Goal: Feedback & Contribution: Leave review/rating

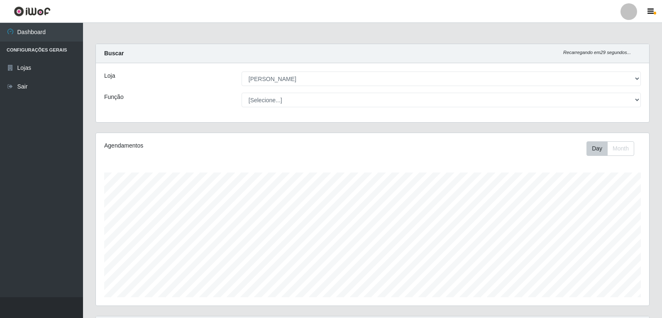
select select "523"
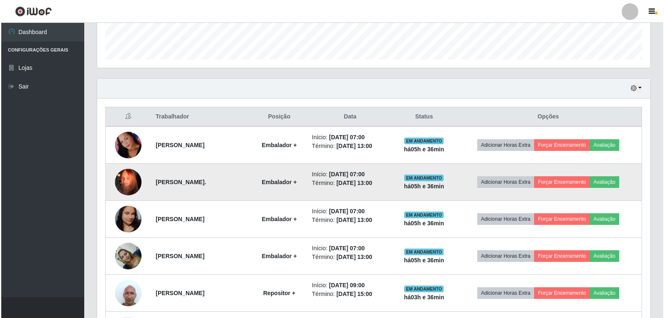
scroll to position [252, 0]
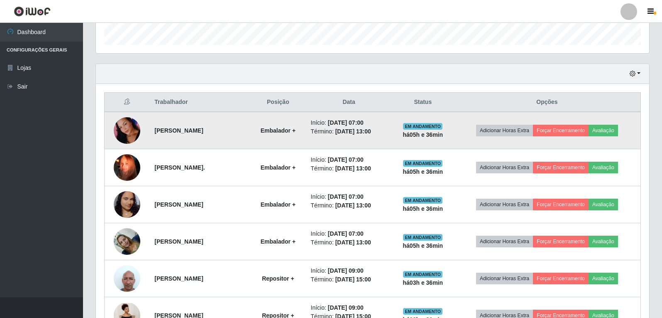
click at [132, 134] on img at bounding box center [127, 131] width 27 height 58
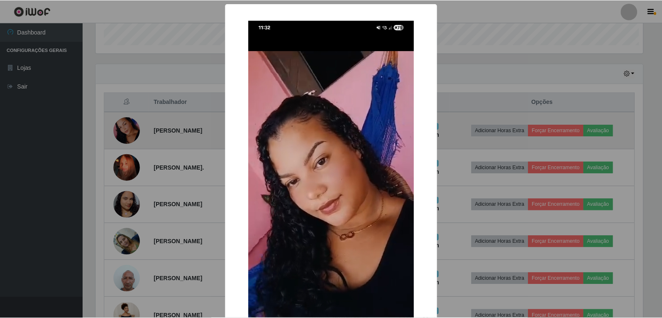
scroll to position [172, 549]
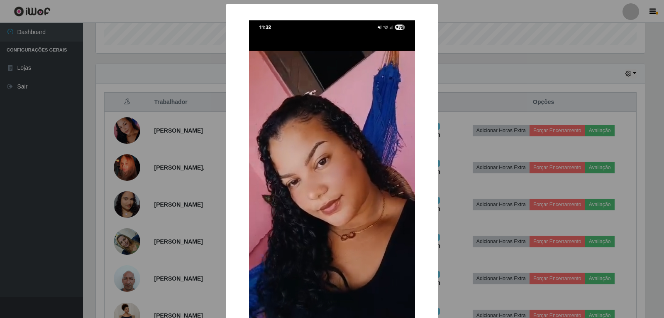
click at [482, 62] on div "× OK Cancel" at bounding box center [332, 159] width 664 height 318
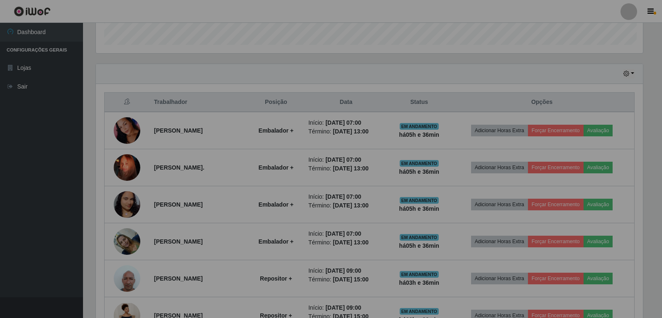
scroll to position [172, 554]
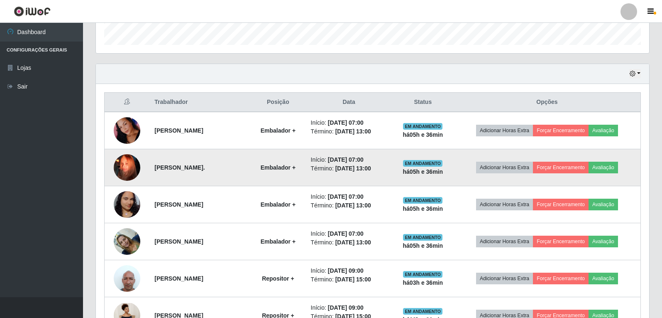
click at [130, 165] on img at bounding box center [127, 167] width 27 height 47
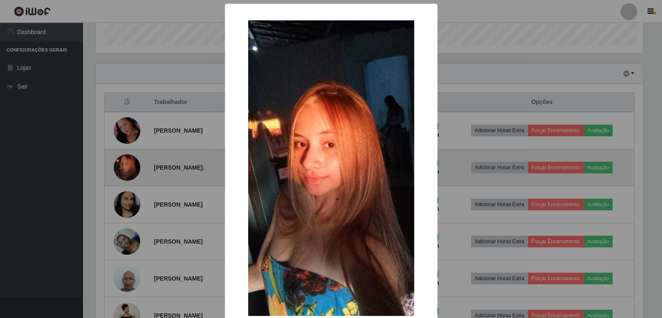
scroll to position [172, 549]
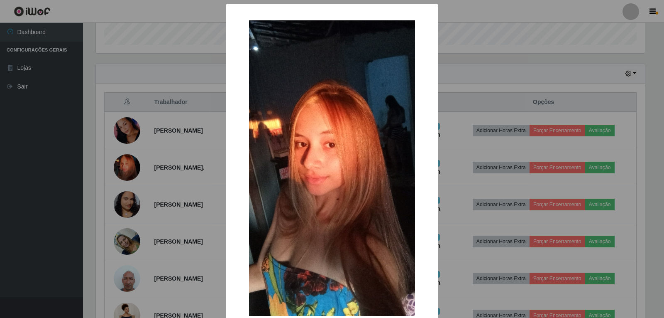
click at [493, 57] on div "× OK Cancel" at bounding box center [332, 159] width 664 height 318
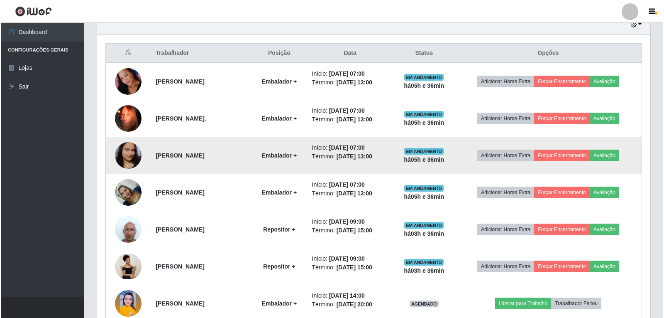
scroll to position [294, 0]
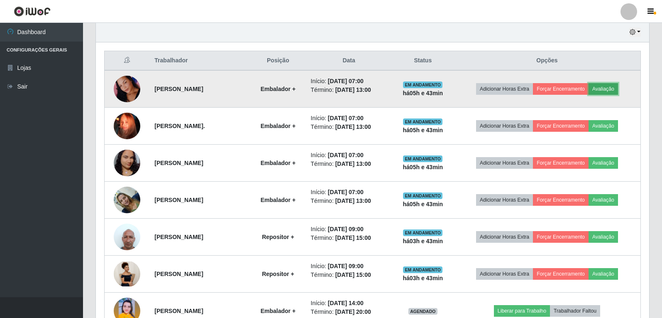
click at [615, 91] on button "Avaliação" at bounding box center [603, 89] width 29 height 12
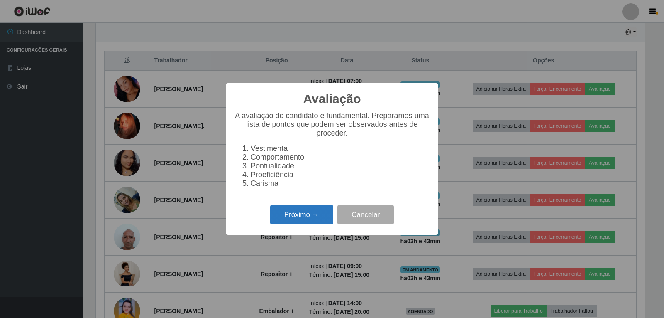
click at [309, 218] on button "Próximo →" at bounding box center [301, 215] width 63 height 20
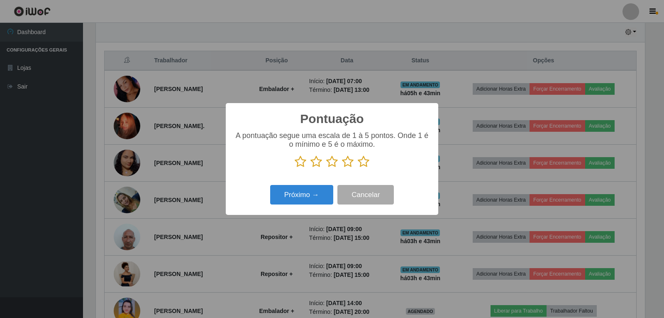
click at [365, 163] on icon at bounding box center [364, 161] width 12 height 12
click at [358, 168] on input "radio" at bounding box center [358, 168] width 0 height 0
click at [300, 196] on button "Próximo →" at bounding box center [301, 195] width 63 height 20
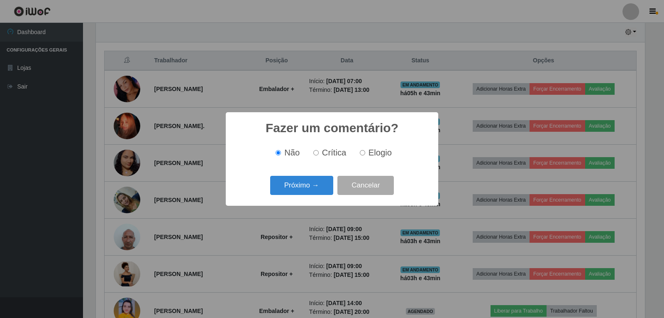
click at [365, 155] on label "Elogio" at bounding box center [374, 153] width 35 height 10
click at [365, 155] on input "Elogio" at bounding box center [362, 152] width 5 height 5
radio input "true"
click at [297, 186] on button "Próximo →" at bounding box center [301, 186] width 63 height 20
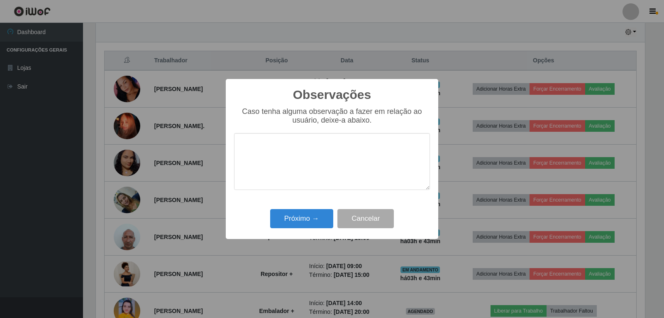
click at [298, 161] on textarea at bounding box center [332, 161] width 196 height 57
type textarea "PROEFICIENTE"
click at [312, 216] on button "Próximo →" at bounding box center [301, 219] width 63 height 20
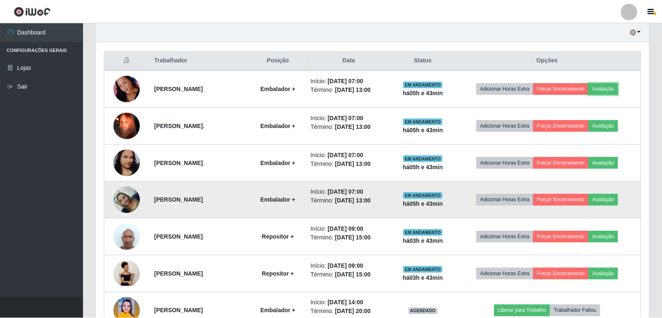
scroll to position [172, 554]
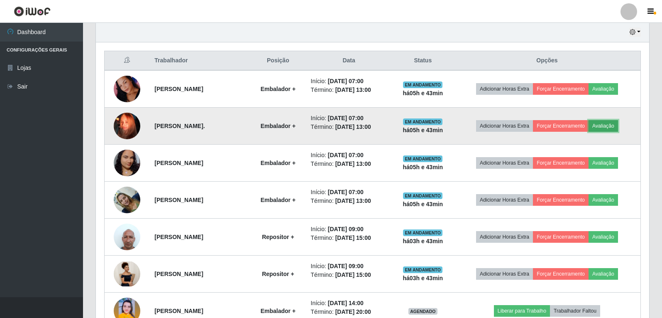
click at [610, 126] on button "Avaliação" at bounding box center [603, 126] width 29 height 12
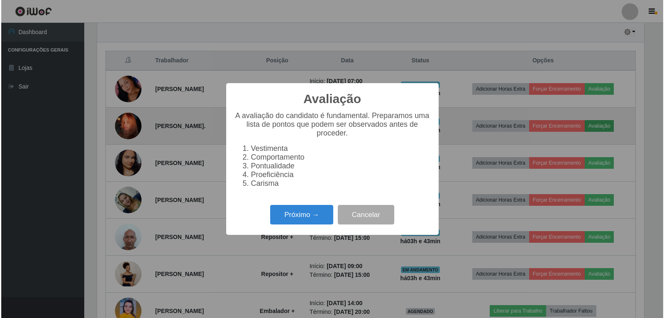
scroll to position [172, 549]
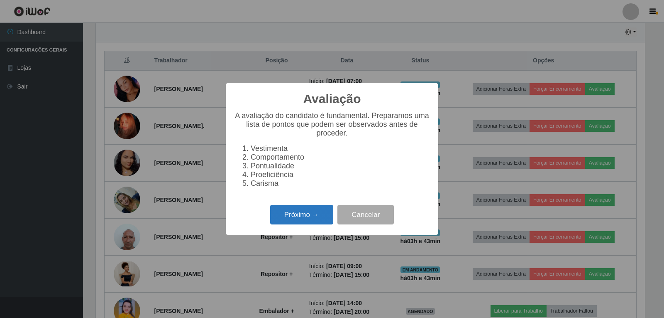
click at [296, 222] on button "Próximo →" at bounding box center [301, 215] width 63 height 20
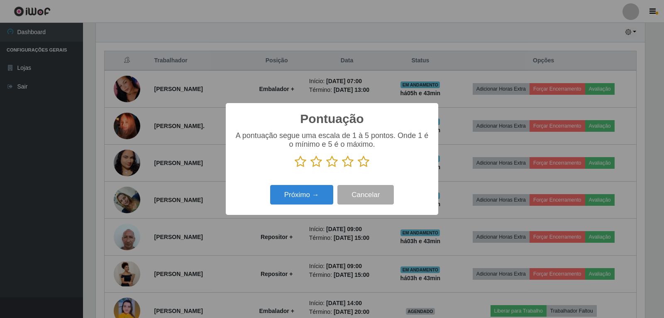
click at [369, 164] on icon at bounding box center [364, 161] width 12 height 12
click at [358, 168] on input "radio" at bounding box center [358, 168] width 0 height 0
click at [308, 194] on button "Próximo →" at bounding box center [301, 195] width 63 height 20
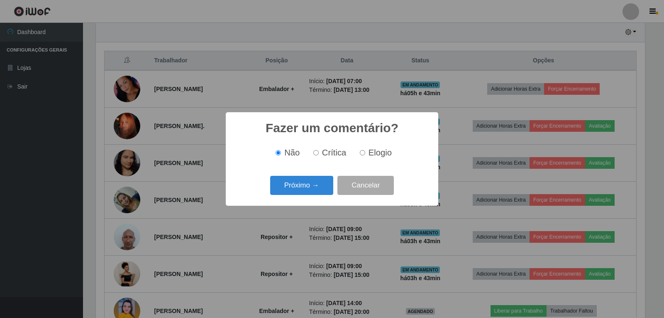
click at [362, 154] on input "Elogio" at bounding box center [362, 152] width 5 height 5
radio input "true"
click at [307, 186] on button "Próximo →" at bounding box center [301, 186] width 63 height 20
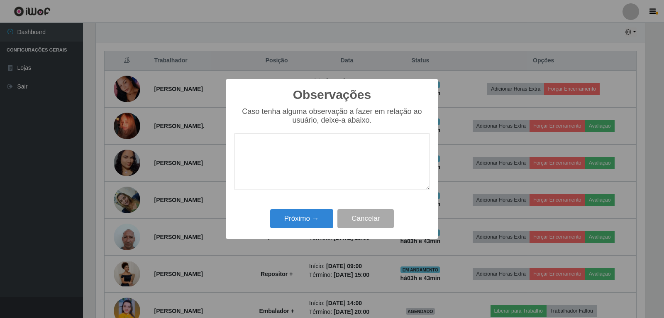
click at [283, 156] on textarea at bounding box center [332, 161] width 196 height 57
type textarea "PROEFICIENTE"
click at [303, 218] on button "Próximo →" at bounding box center [301, 219] width 63 height 20
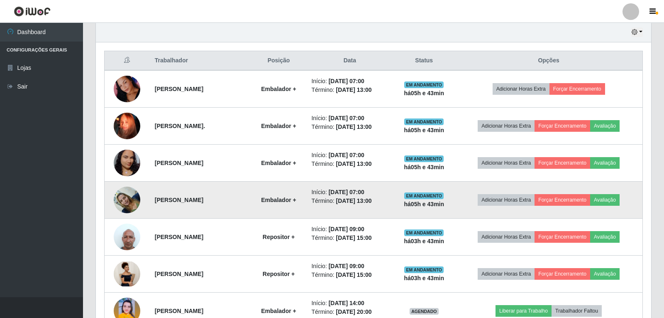
scroll to position [172, 554]
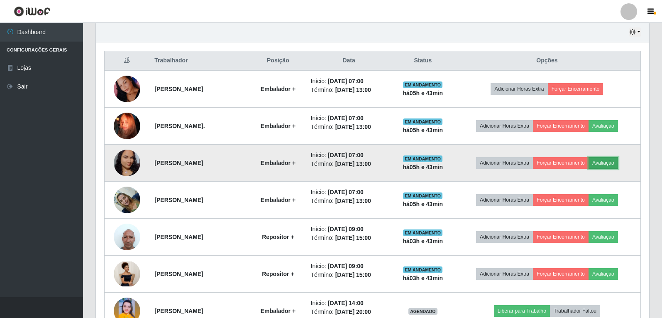
click at [604, 162] on button "Avaliação" at bounding box center [603, 163] width 29 height 12
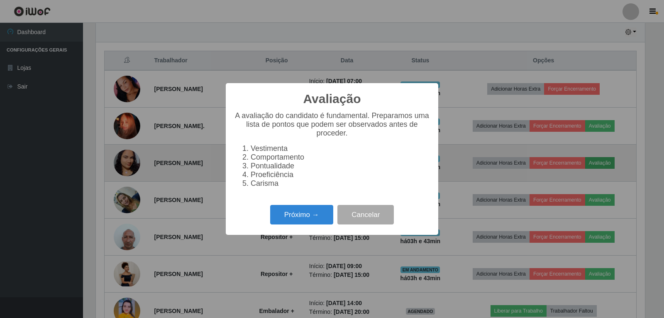
scroll to position [172, 549]
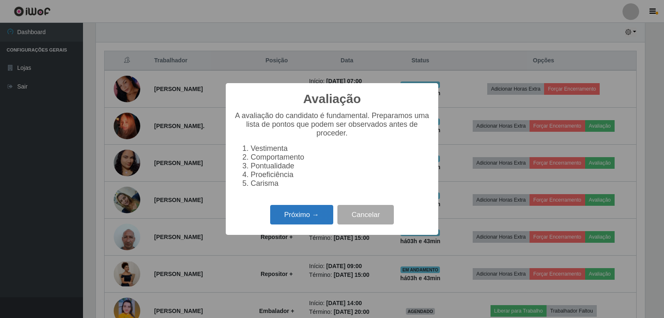
click at [279, 210] on button "Próximo →" at bounding box center [301, 215] width 63 height 20
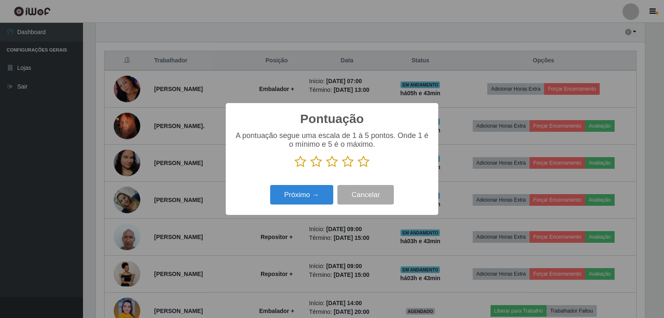
click at [358, 164] on icon at bounding box center [364, 161] width 12 height 12
click at [358, 168] on input "radio" at bounding box center [358, 168] width 0 height 0
click at [317, 195] on button "Próximo →" at bounding box center [301, 195] width 63 height 20
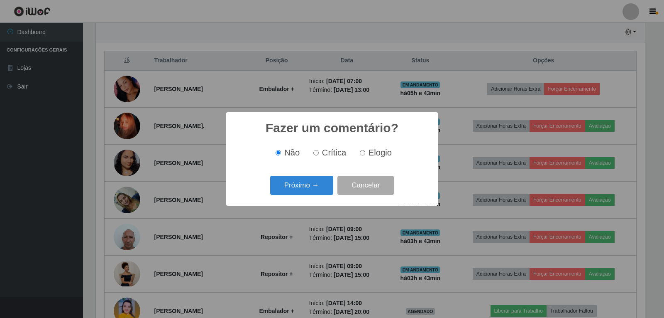
click at [365, 153] on input "Elogio" at bounding box center [362, 152] width 5 height 5
radio input "true"
click at [303, 188] on button "Próximo →" at bounding box center [301, 186] width 63 height 20
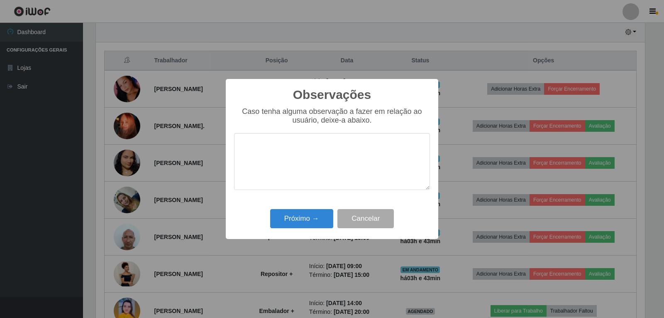
click at [299, 158] on textarea at bounding box center [332, 161] width 196 height 57
type textarea "PROEFICIENTE"
click at [296, 213] on button "Próximo →" at bounding box center [301, 219] width 63 height 20
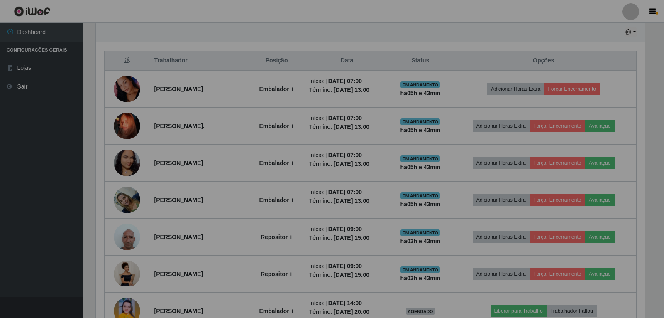
scroll to position [172, 554]
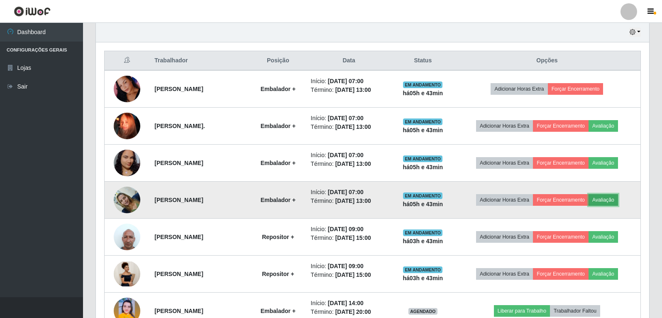
click at [613, 202] on button "Avaliação" at bounding box center [603, 200] width 29 height 12
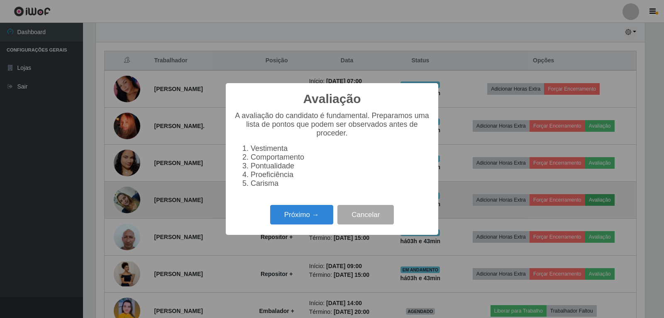
scroll to position [172, 549]
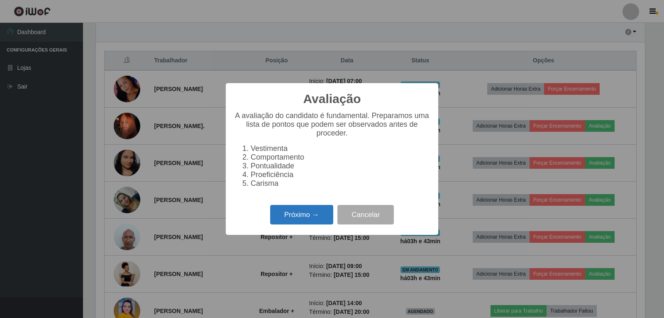
click at [299, 219] on button "Próximo →" at bounding box center [301, 215] width 63 height 20
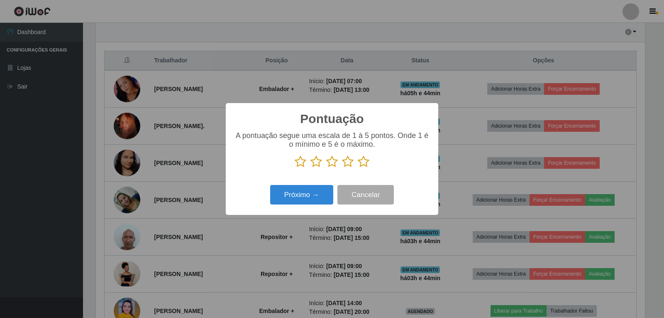
scroll to position [415087, 414710]
click at [360, 163] on icon at bounding box center [364, 161] width 12 height 12
click at [358, 168] on input "radio" at bounding box center [358, 168] width 0 height 0
click at [312, 198] on button "Próximo →" at bounding box center [301, 195] width 63 height 20
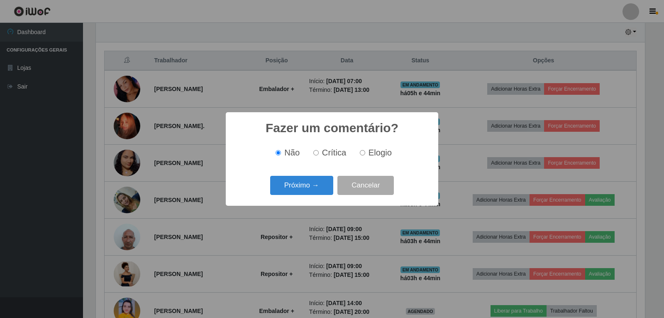
click at [362, 157] on label "Elogio" at bounding box center [374, 153] width 35 height 10
click at [362, 155] on input "Elogio" at bounding box center [362, 152] width 5 height 5
radio input "true"
click at [321, 185] on button "Próximo →" at bounding box center [301, 186] width 63 height 20
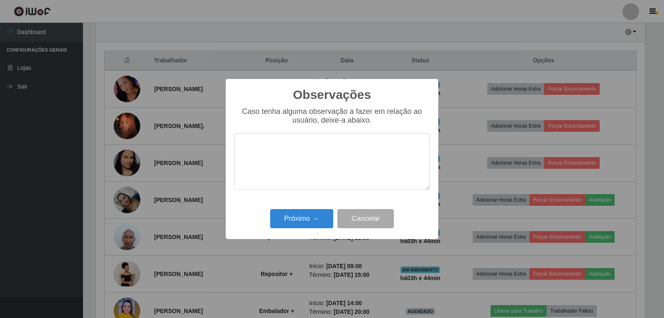
click at [284, 156] on textarea at bounding box center [332, 161] width 196 height 57
type textarea "PROEFICIENTE"
click at [306, 223] on button "Próximo →" at bounding box center [301, 219] width 63 height 20
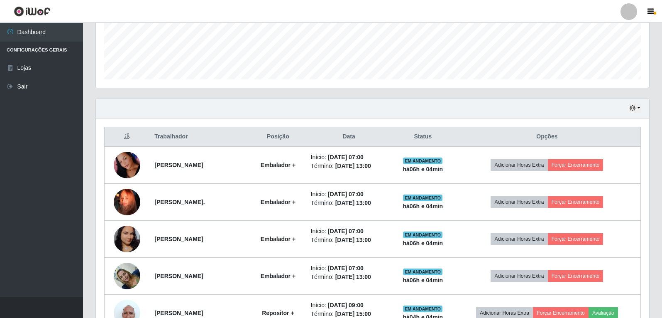
scroll to position [211, 0]
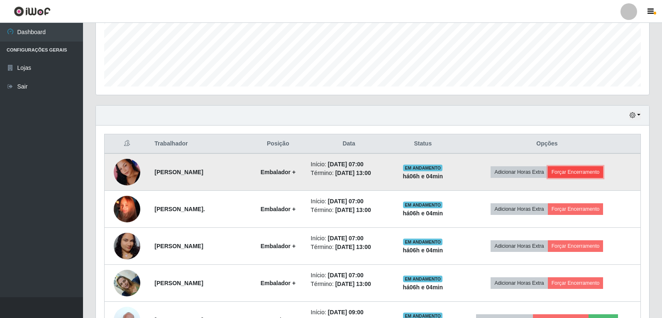
click at [590, 173] on button "Forçar Encerramento" at bounding box center [576, 172] width 56 height 12
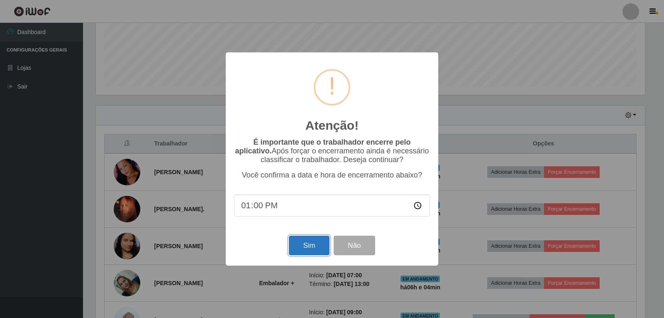
click at [311, 247] on button "Sim" at bounding box center [309, 245] width 40 height 20
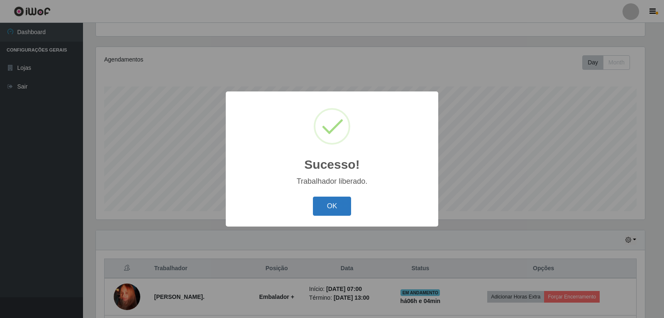
click at [315, 209] on button "OK" at bounding box center [332, 206] width 39 height 20
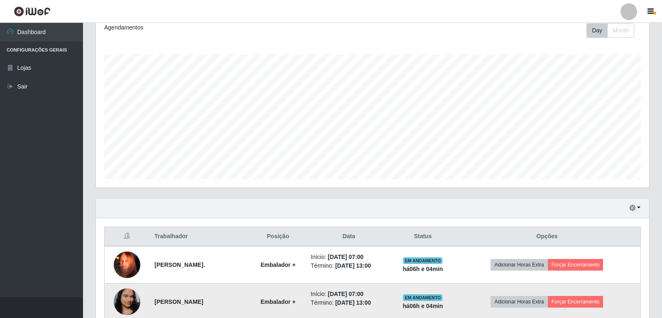
scroll to position [127, 0]
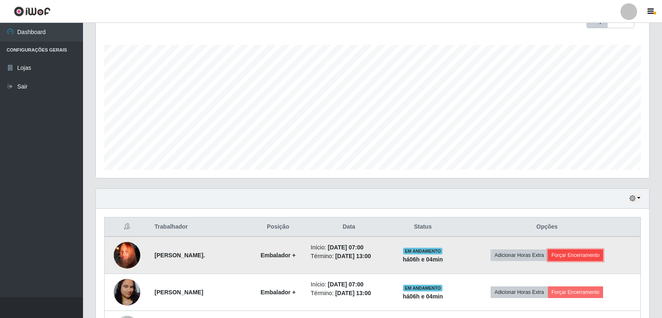
click at [599, 257] on button "Forçar Encerramento" at bounding box center [576, 255] width 56 height 12
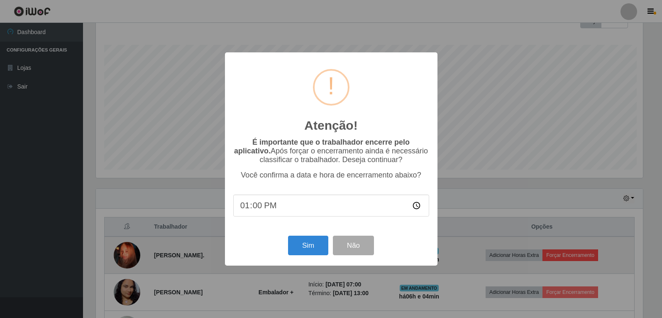
scroll to position [172, 549]
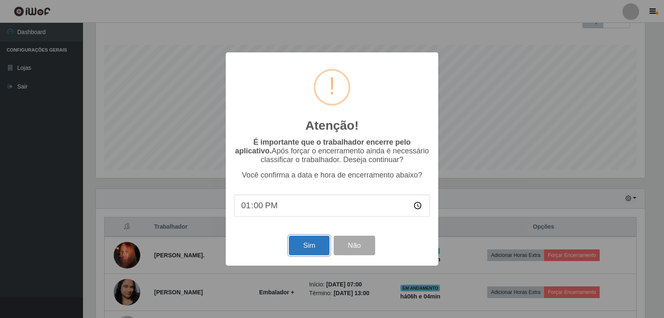
click at [321, 248] on button "Sim" at bounding box center [309, 245] width 40 height 20
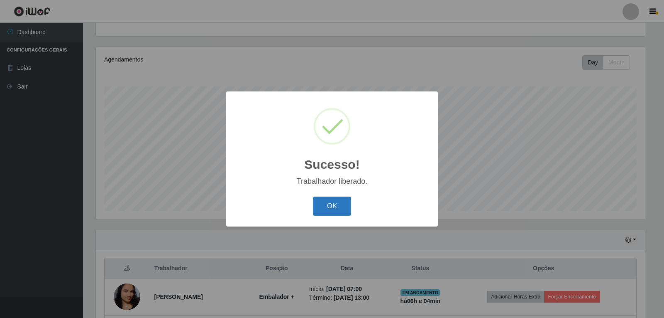
click at [320, 203] on button "OK" at bounding box center [332, 206] width 39 height 20
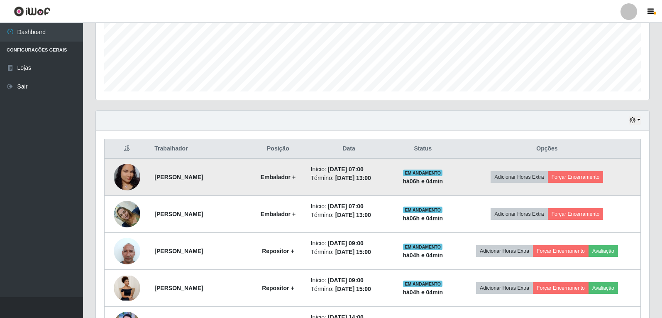
scroll to position [211, 0]
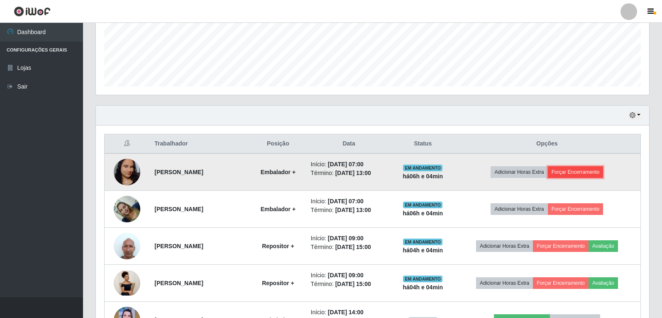
click at [598, 174] on button "Forçar Encerramento" at bounding box center [576, 172] width 56 height 12
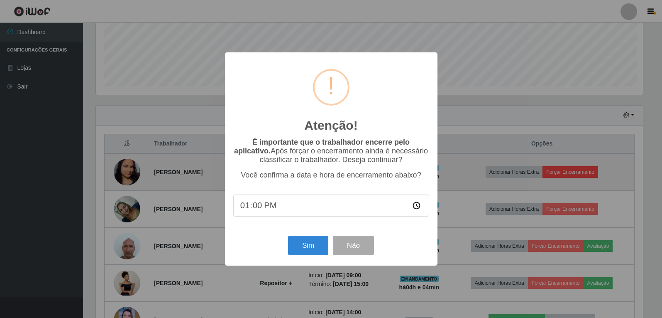
scroll to position [172, 549]
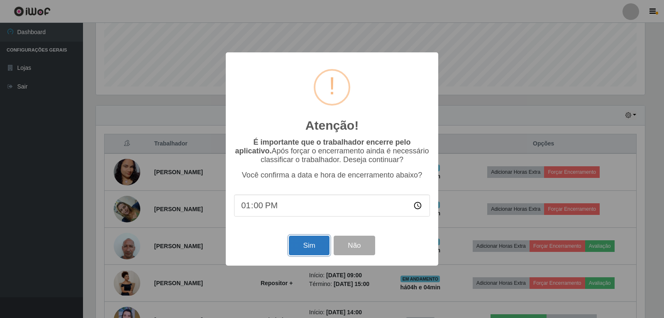
click at [313, 247] on button "Sim" at bounding box center [309, 245] width 40 height 20
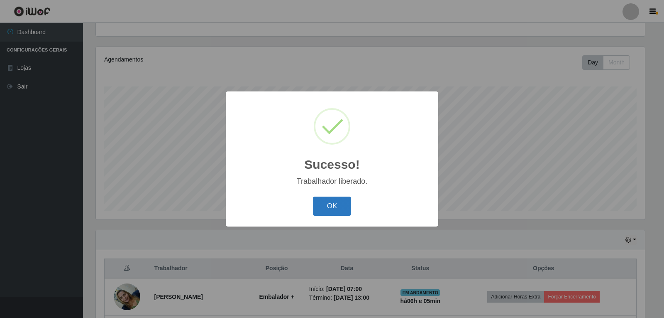
click at [333, 204] on button "OK" at bounding box center [332, 206] width 39 height 20
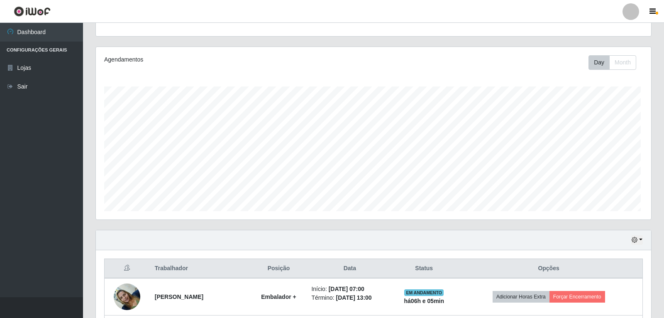
scroll to position [172, 554]
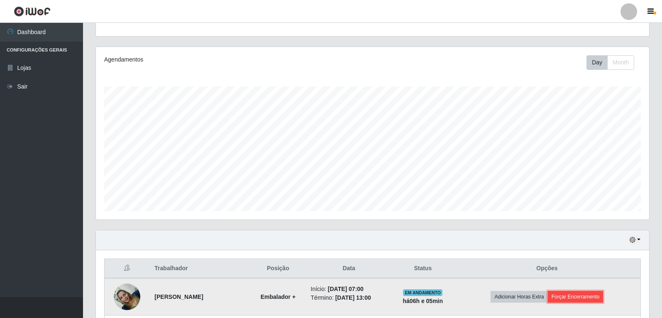
click at [575, 300] on button "Forçar Encerramento" at bounding box center [576, 297] width 56 height 12
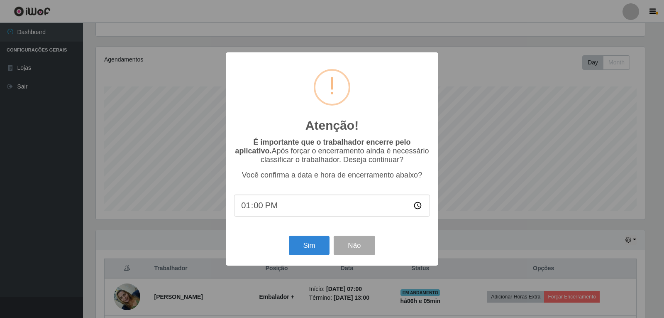
scroll to position [0, 0]
click at [301, 243] on button "Sim" at bounding box center [309, 245] width 40 height 20
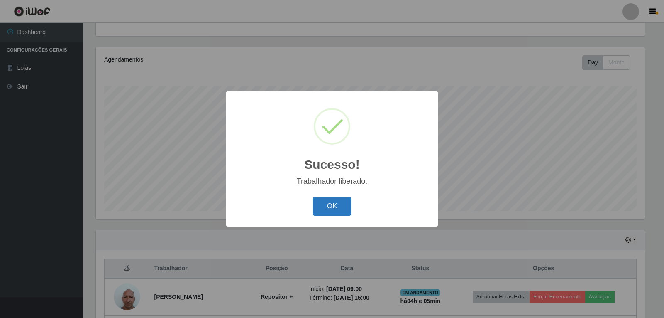
click at [325, 204] on button "OK" at bounding box center [332, 206] width 39 height 20
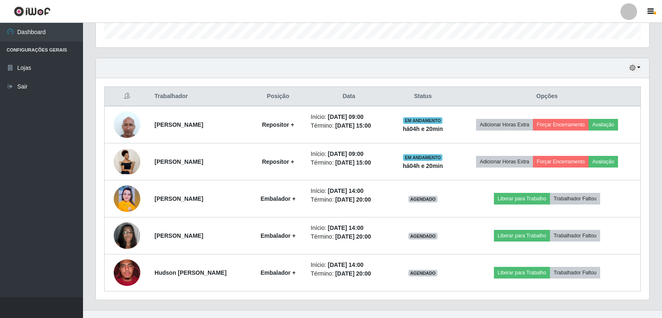
scroll to position [271, 0]
